Goal: Information Seeking & Learning: Learn about a topic

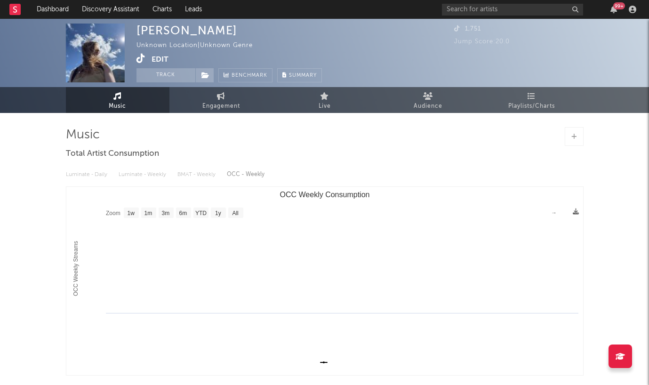
select select "1w"
click at [503, 15] on input "text" at bounding box center [512, 10] width 141 height 12
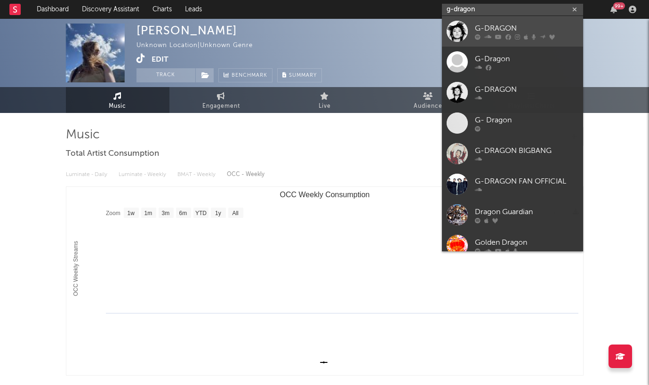
type input "g-dragon"
click at [462, 30] on div at bounding box center [457, 31] width 21 height 21
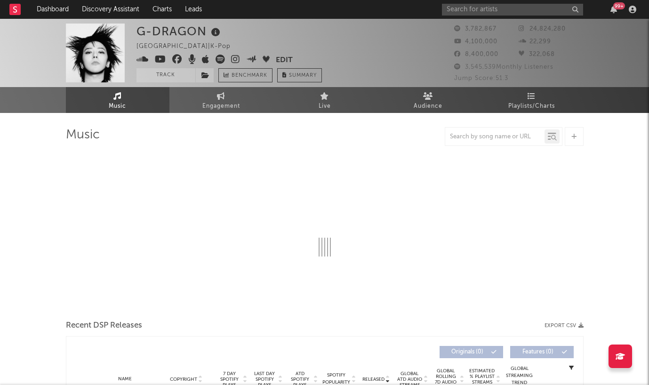
select select "6m"
